Goal: Task Accomplishment & Management: Use online tool/utility

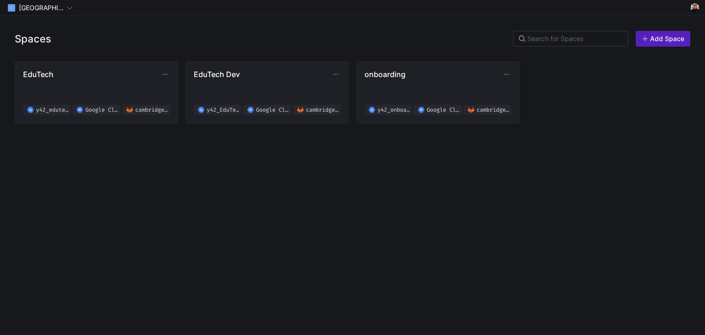
click at [294, 234] on div "Spaces Add Space EduTech y42_edutech_02f619b8d4e94d2ab8830fef0a38a076 Google Cl…" at bounding box center [352, 175] width 705 height 319
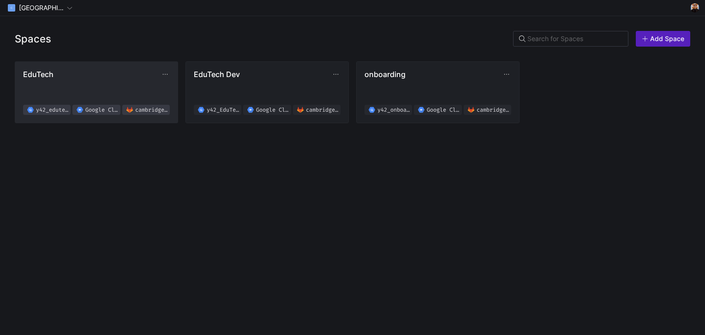
click at [120, 95] on span "EduTech y42_edutech_02f619b8d4e94d2ab8830fef0a38a076 Google Cloud Storage [GEOG…" at bounding box center [96, 92] width 147 height 45
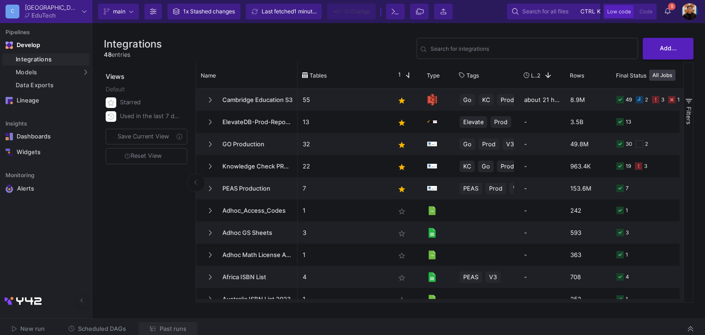
click at [166, 324] on button "Past runs" at bounding box center [168, 329] width 59 height 14
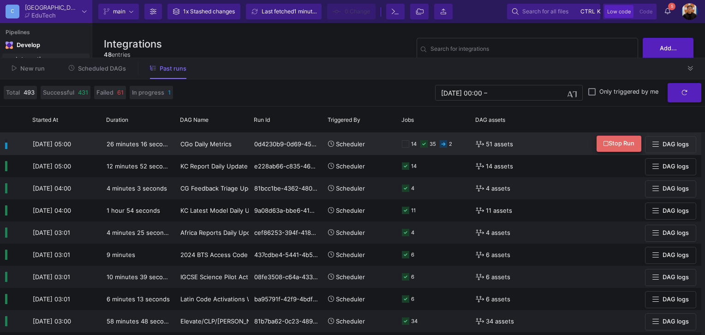
click at [614, 140] on span "Stop Run" at bounding box center [619, 143] width 31 height 7
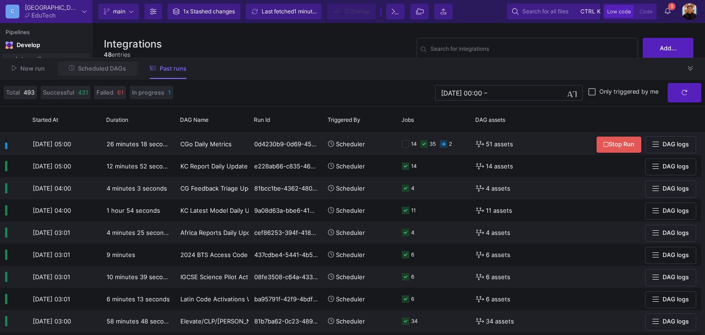
click at [98, 66] on span "Scheduled DAGs" at bounding box center [102, 68] width 48 height 7
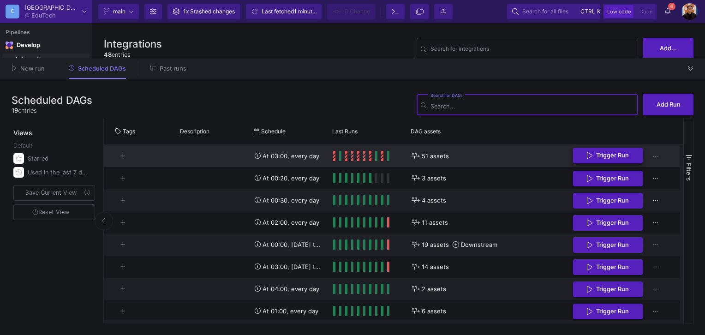
scroll to position [0, 138]
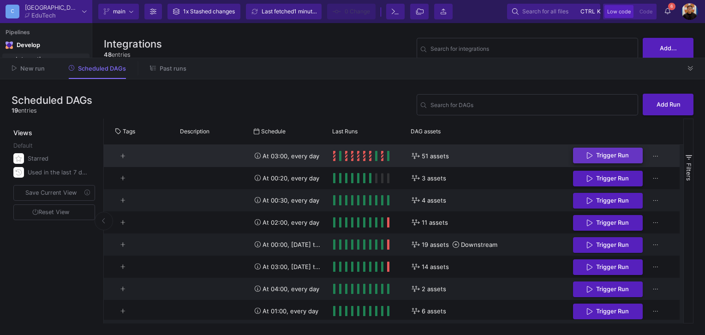
click at [620, 155] on span "Trigger Run" at bounding box center [612, 155] width 33 height 7
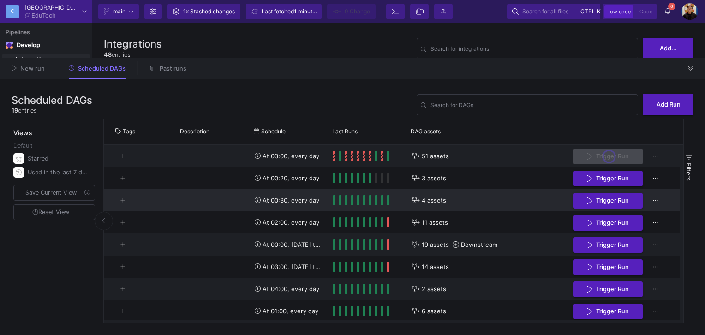
scroll to position [0, 0]
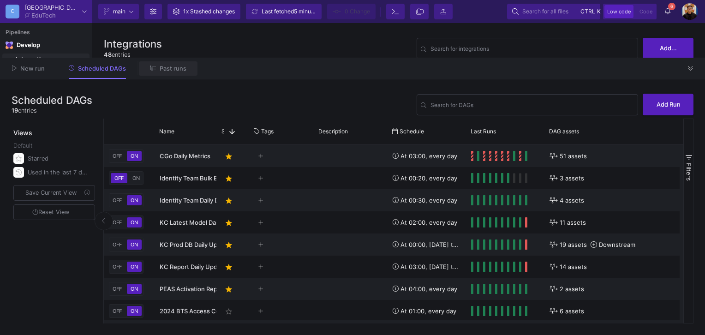
click at [175, 75] on button "Past runs" at bounding box center [168, 68] width 59 height 14
